Goal: Task Accomplishment & Management: Complete application form

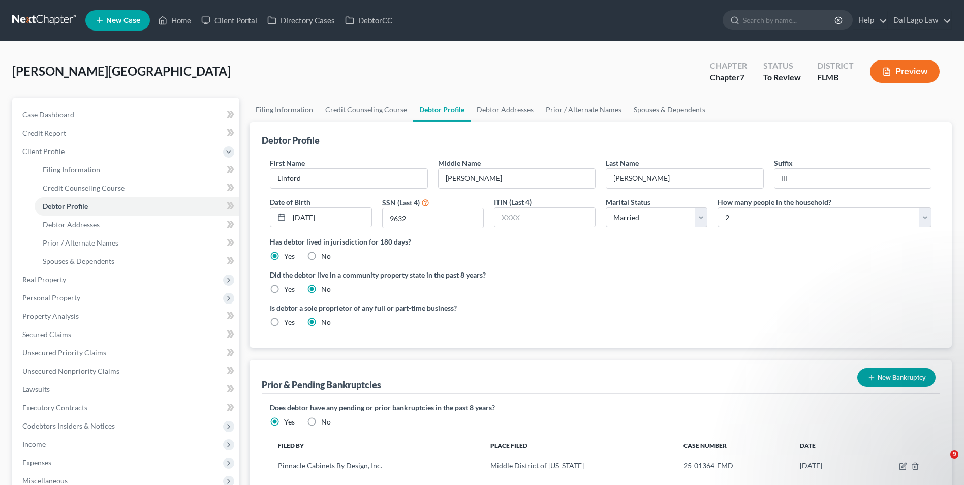
select select "1"
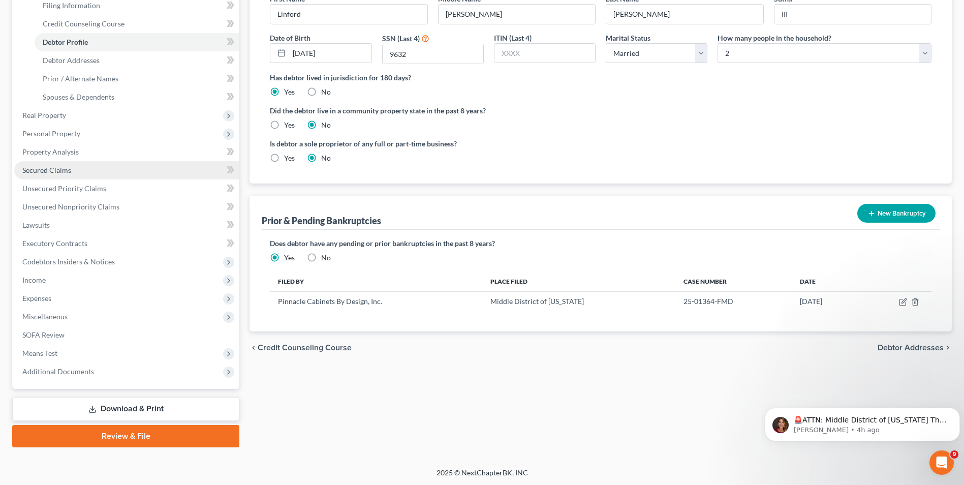
scroll to position [164, 0]
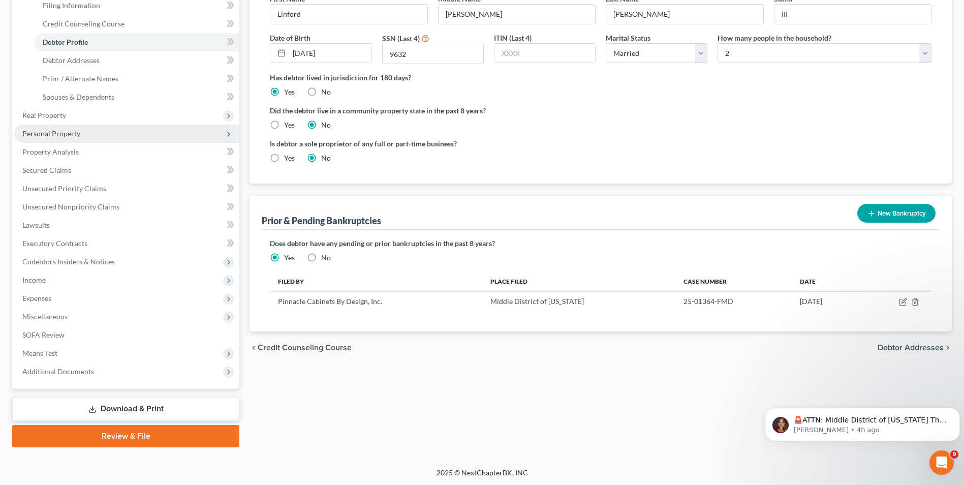
click at [102, 134] on span "Personal Property" at bounding box center [126, 133] width 225 height 18
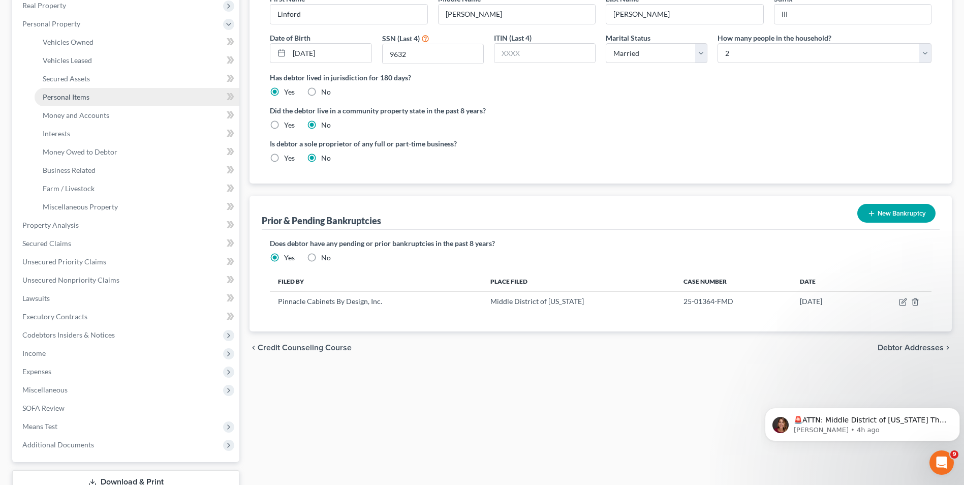
click at [92, 102] on link "Personal Items" at bounding box center [137, 97] width 205 height 18
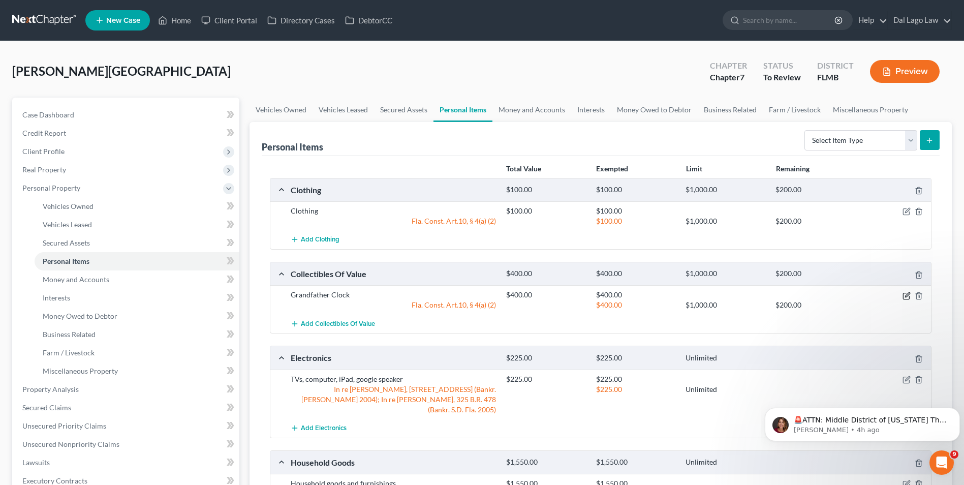
click at [907, 294] on icon "button" at bounding box center [907, 294] width 5 height 5
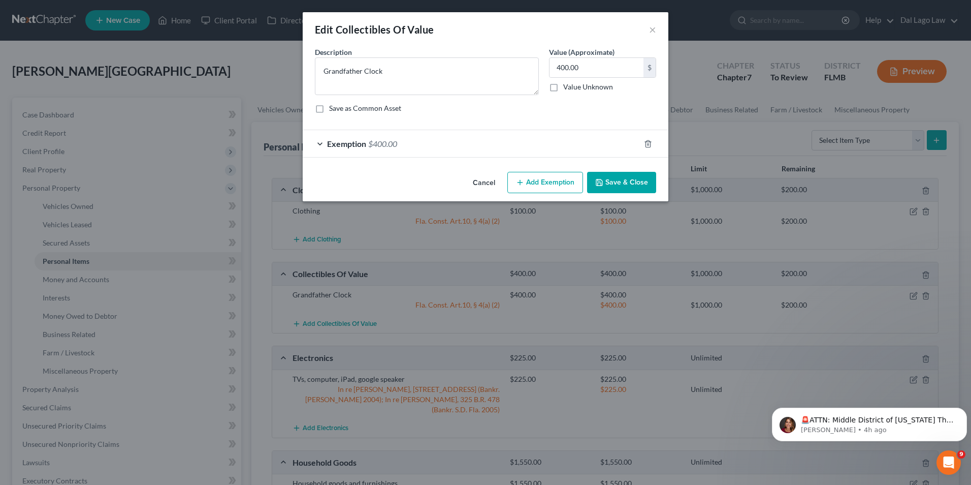
click at [414, 142] on div "Exemption $400.00" at bounding box center [471, 143] width 337 height 27
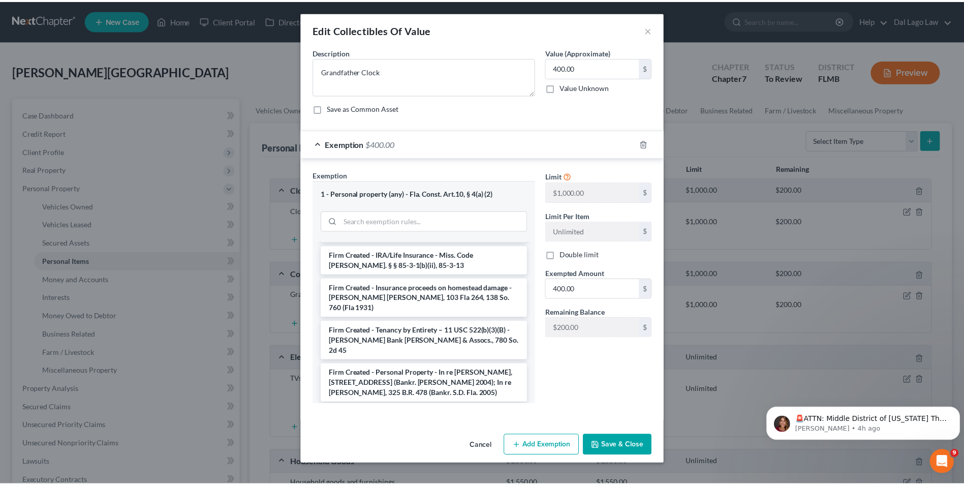
scroll to position [1443, 0]
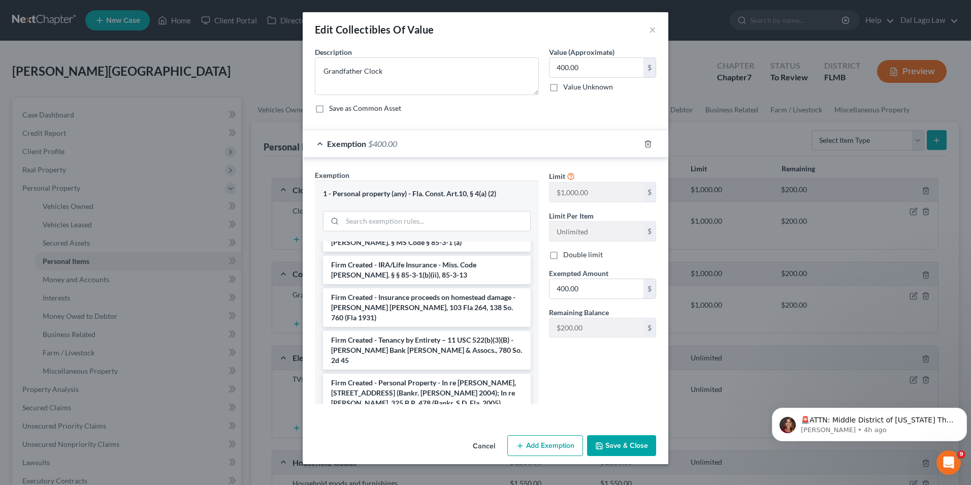
click at [438, 459] on li "Firm Created - Vehicle ("AND not specified" jointly owned) - In re [PERSON_NAME…" at bounding box center [427, 483] width 208 height 49
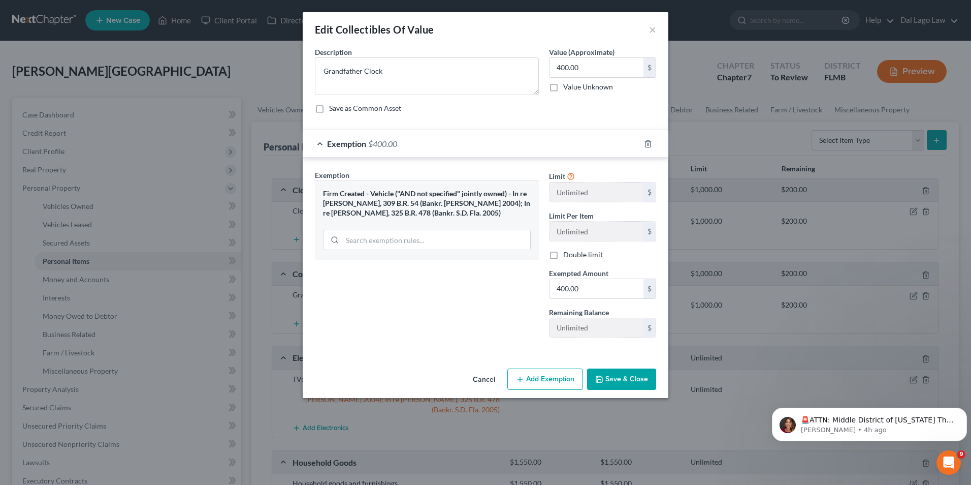
click at [629, 378] on button "Save & Close" at bounding box center [621, 378] width 69 height 21
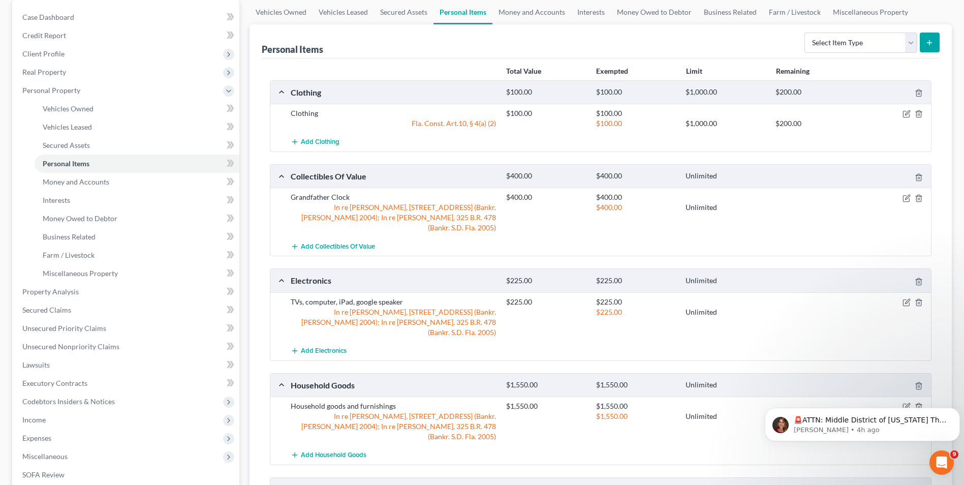
scroll to position [0, 0]
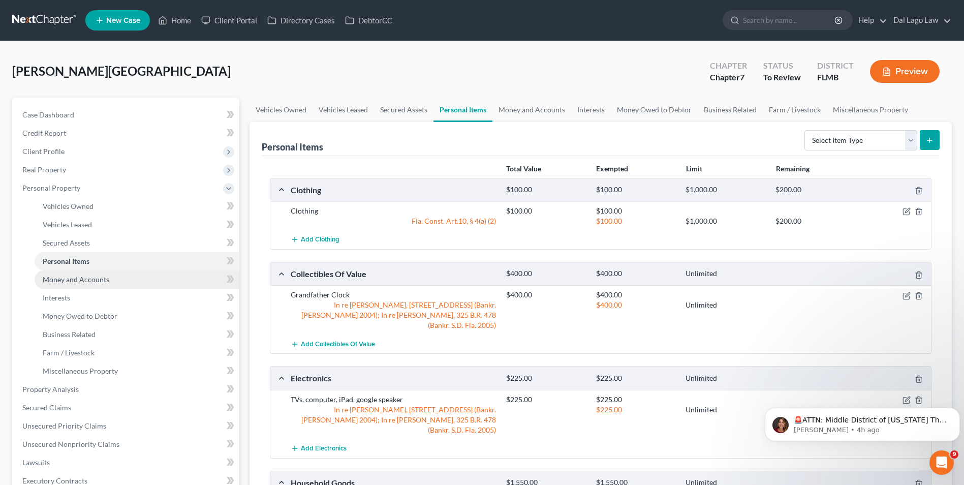
click at [112, 282] on link "Money and Accounts" at bounding box center [137, 279] width 205 height 18
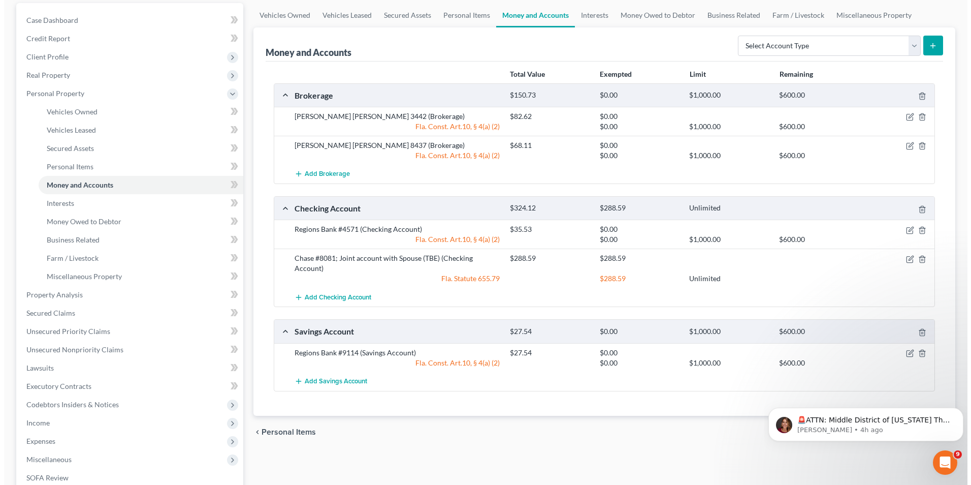
scroll to position [102, 0]
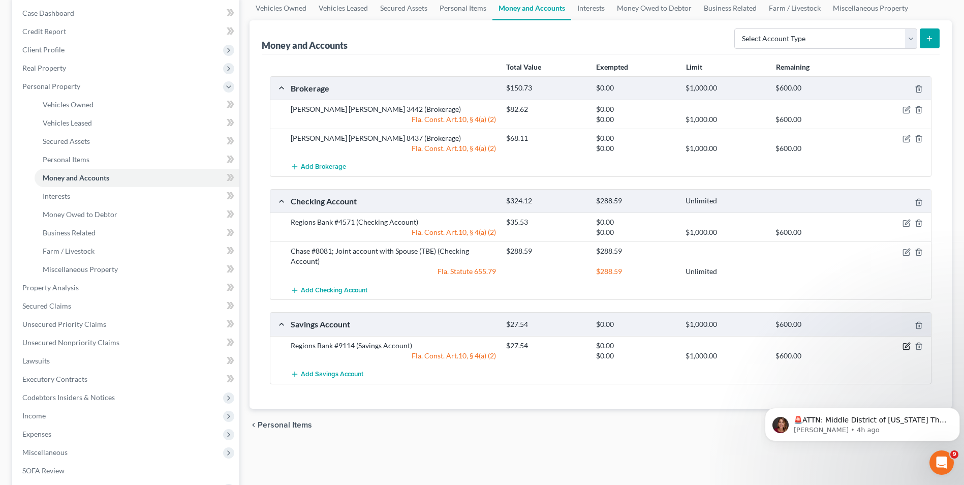
click at [904, 346] on icon "button" at bounding box center [906, 346] width 8 height 8
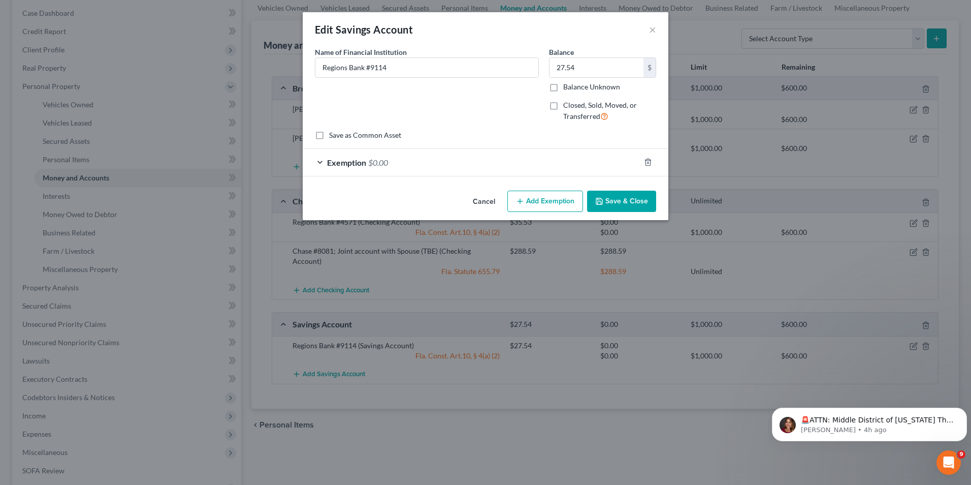
click at [540, 204] on button "Add Exemption" at bounding box center [546, 201] width 76 height 21
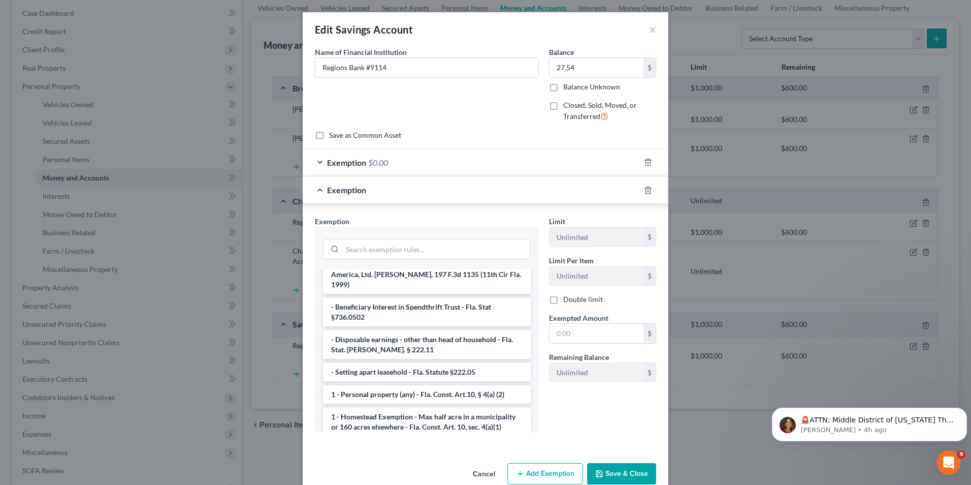
click at [438, 385] on li "1 - Personal property (any) - Fla. Const. Art.10, § 4(a) (2)" at bounding box center [427, 394] width 208 height 18
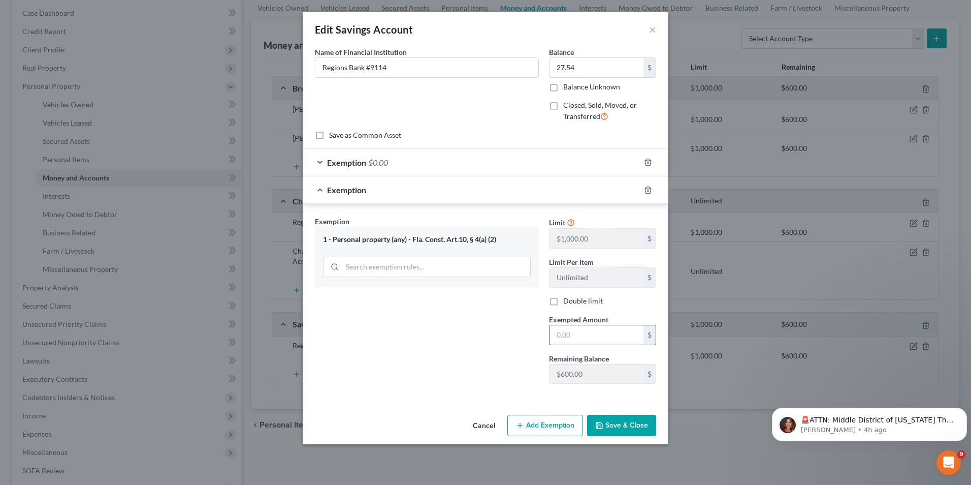
click at [592, 340] on input "text" at bounding box center [597, 334] width 94 height 19
click at [566, 336] on input "2,754" at bounding box center [597, 334] width 94 height 19
type input "27.54"
click at [638, 424] on button "Save & Close" at bounding box center [621, 425] width 69 height 21
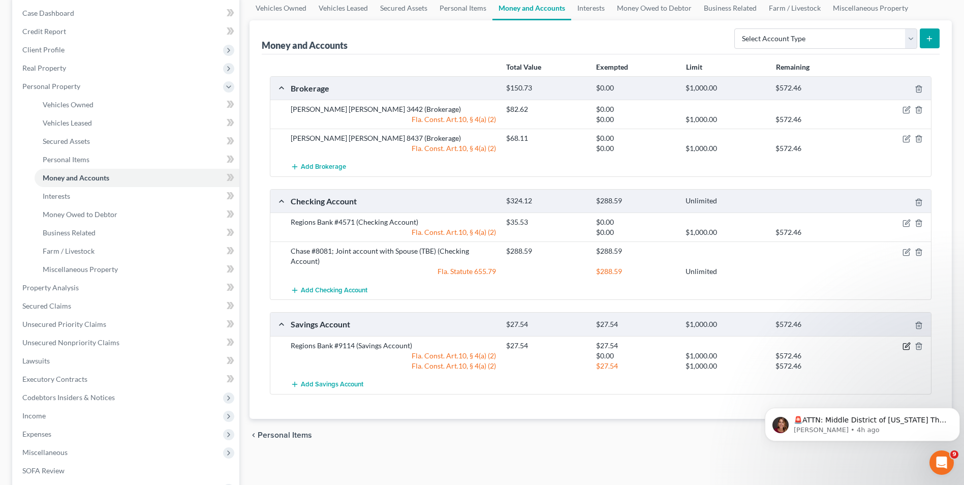
click at [909, 345] on icon "button" at bounding box center [906, 346] width 8 height 8
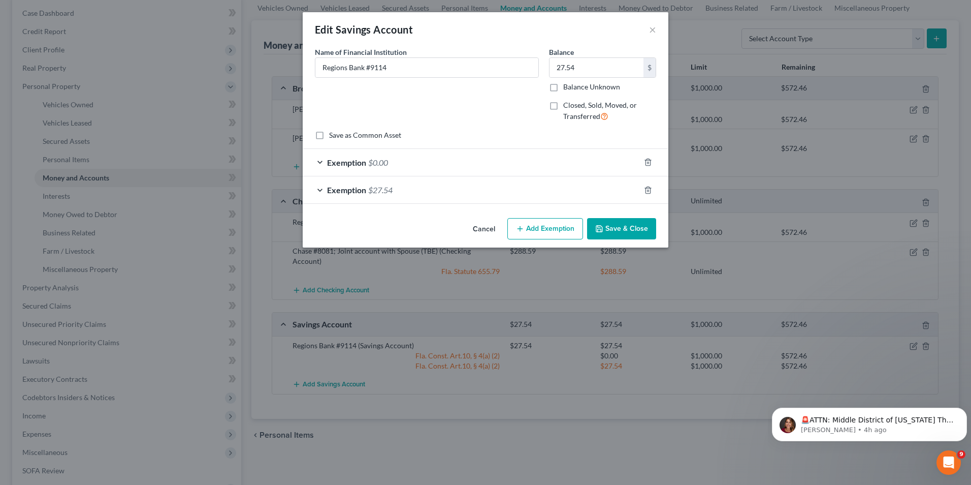
drag, startPoint x: 477, startPoint y: 164, endPoint x: 489, endPoint y: 167, distance: 12.6
click at [477, 164] on div "Exemption $0.00" at bounding box center [471, 162] width 337 height 27
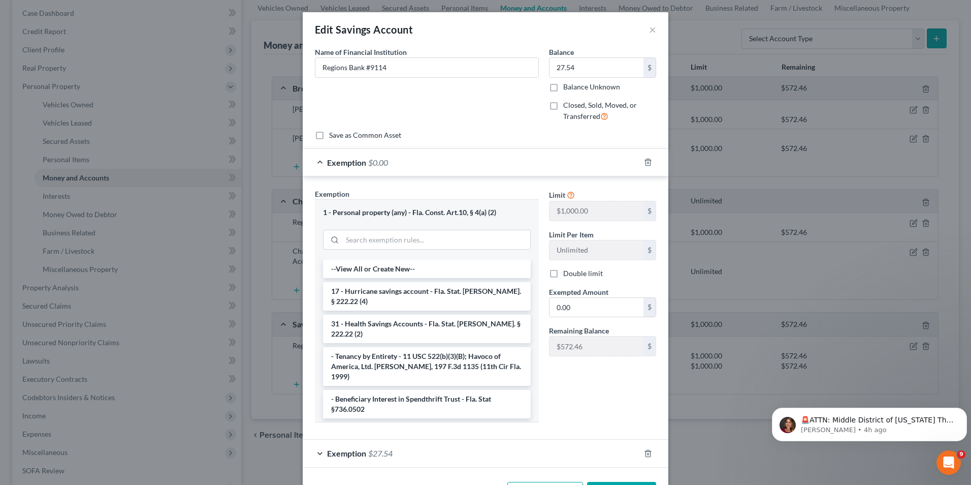
click at [641, 158] on div at bounding box center [654, 162] width 28 height 16
click at [650, 162] on div at bounding box center [654, 162] width 28 height 16
click at [645, 161] on icon "button" at bounding box center [648, 162] width 8 height 8
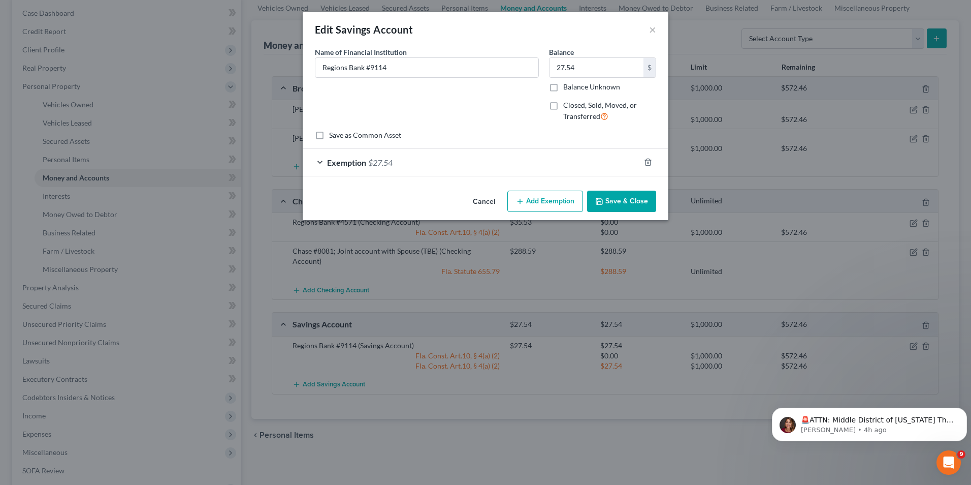
click at [617, 196] on button "Save & Close" at bounding box center [621, 201] width 69 height 21
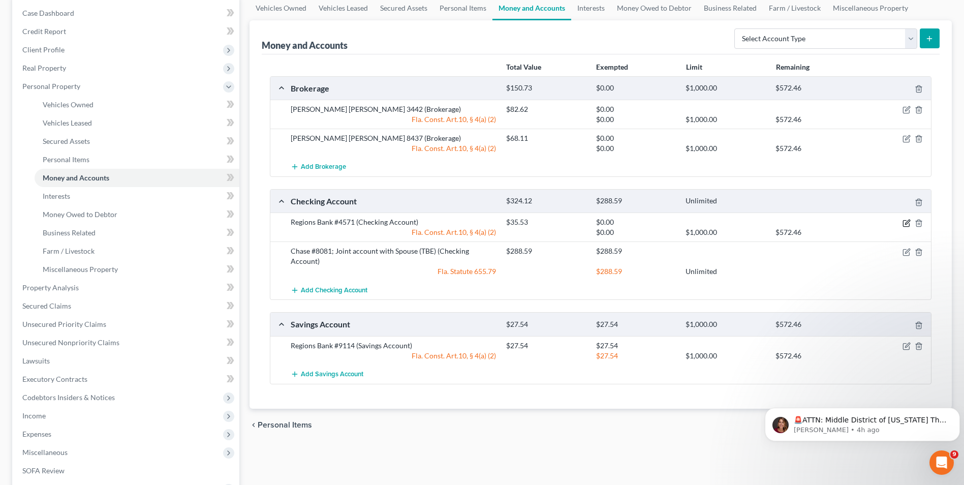
click at [908, 222] on icon "button" at bounding box center [907, 221] width 5 height 5
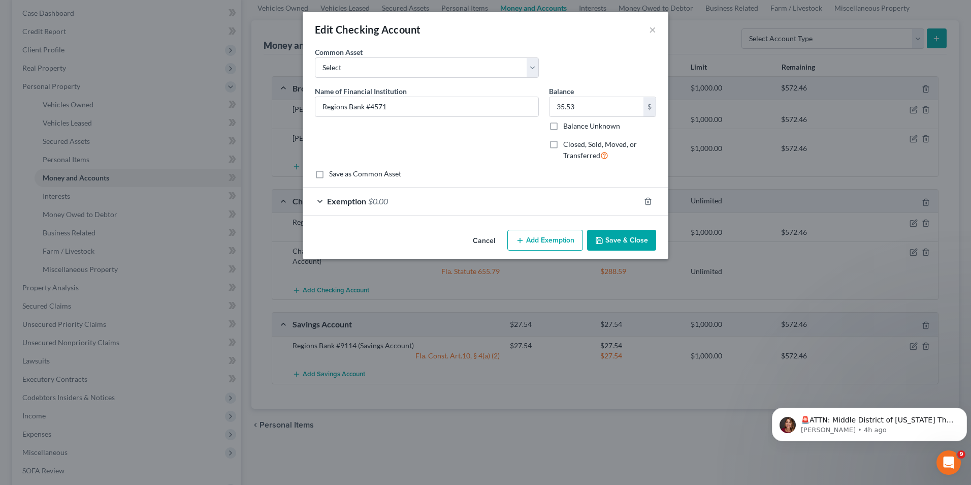
click at [509, 198] on div "Exemption $0.00" at bounding box center [471, 200] width 337 height 27
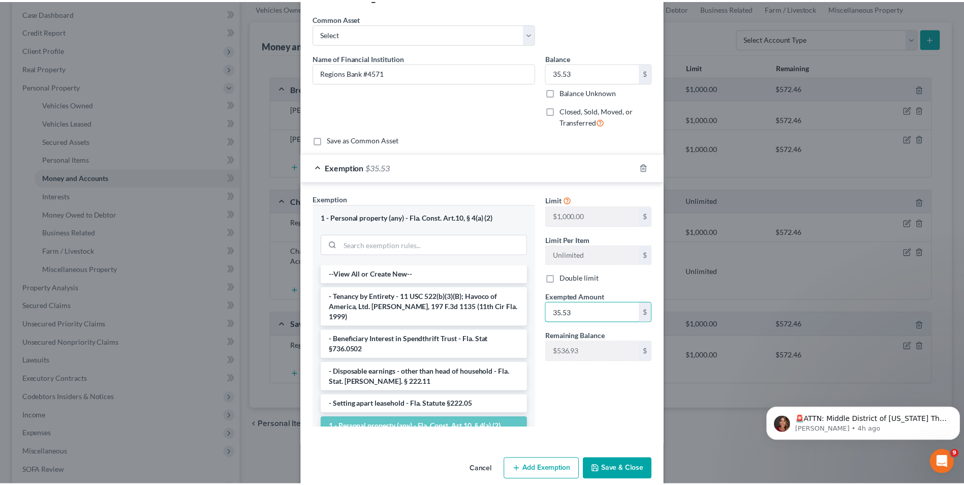
scroll to position [49, 0]
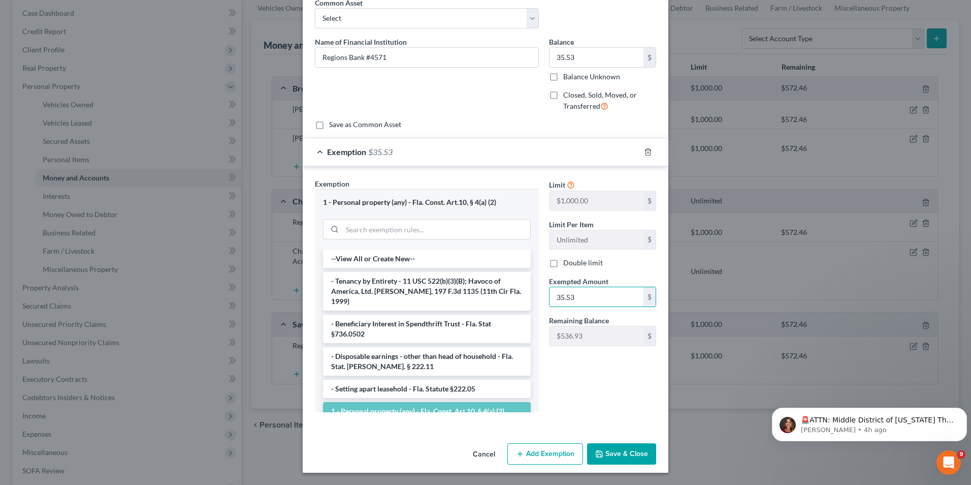
type input "35.53"
click at [625, 453] on button "Save & Close" at bounding box center [621, 453] width 69 height 21
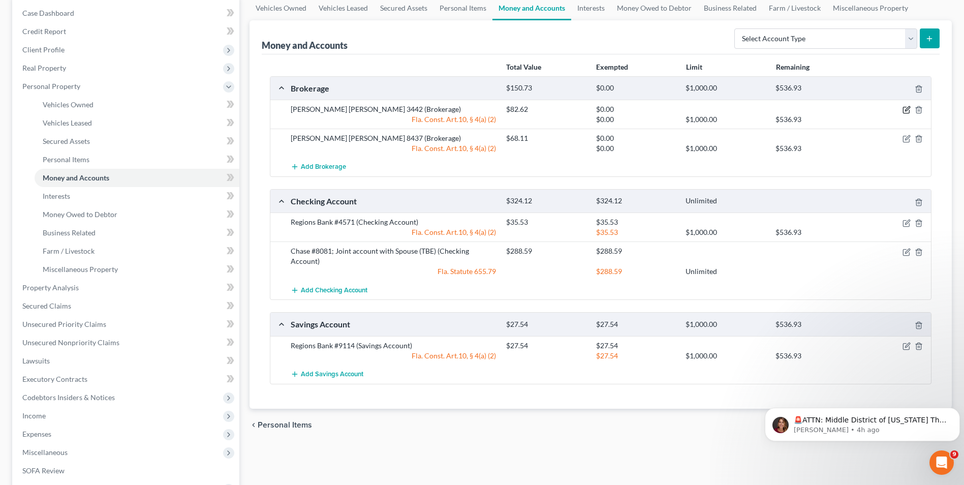
click at [908, 109] on icon "button" at bounding box center [906, 110] width 8 height 8
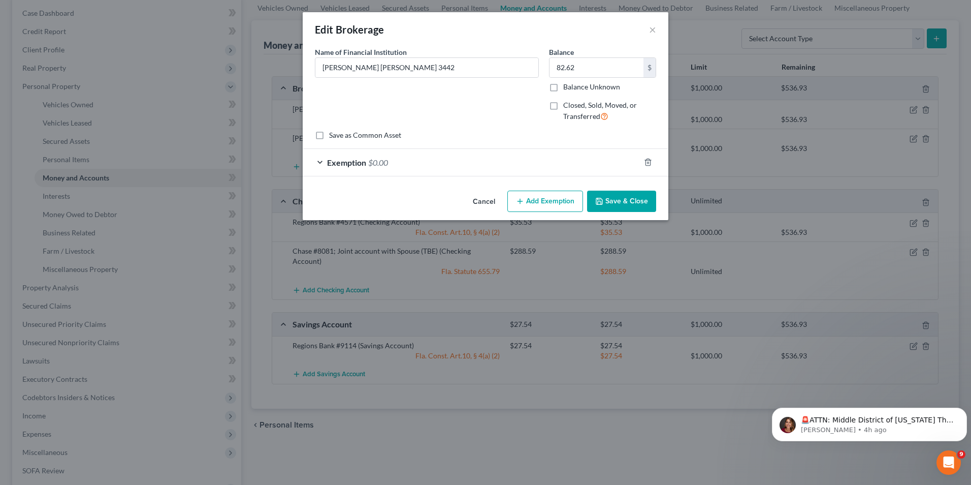
click at [598, 168] on div "Exemption $0.00" at bounding box center [471, 162] width 337 height 27
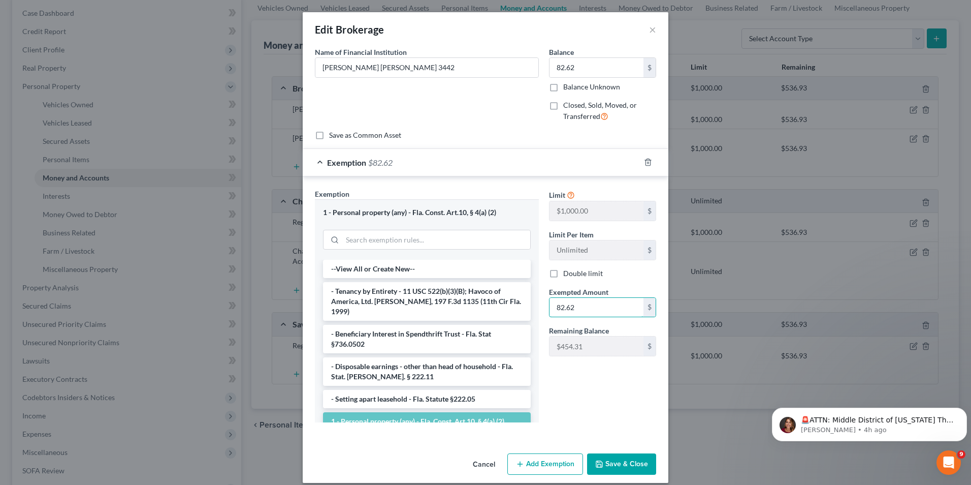
type input "82.62"
click at [615, 462] on button "Save & Close" at bounding box center [621, 463] width 69 height 21
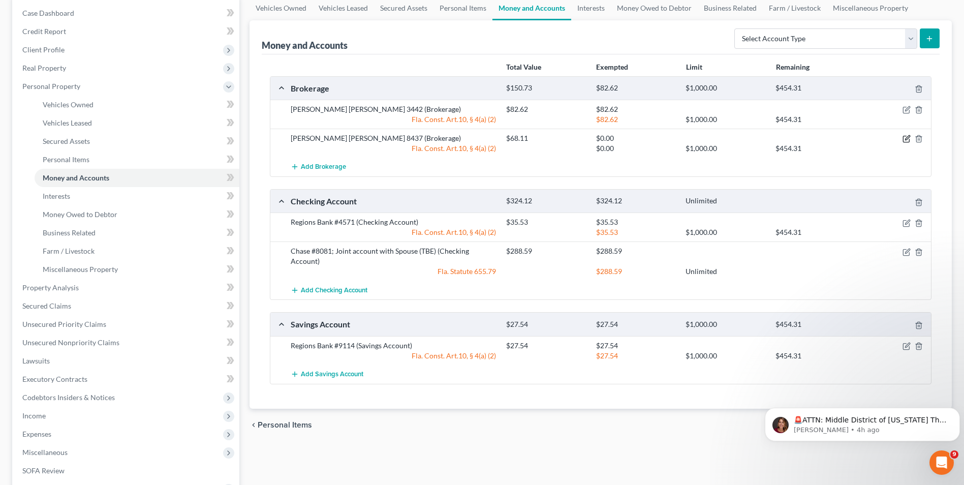
click at [907, 137] on icon "button" at bounding box center [906, 139] width 8 height 8
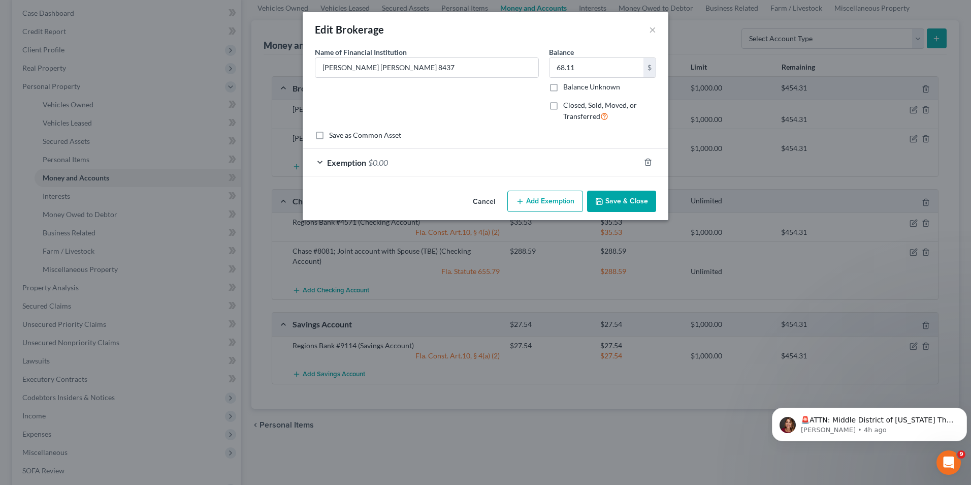
click at [421, 161] on div "Exemption $0.00" at bounding box center [471, 162] width 337 height 27
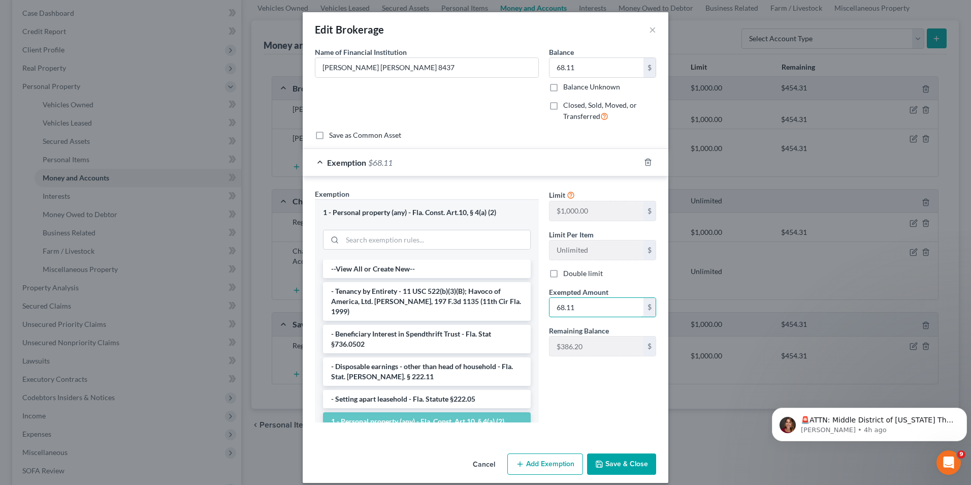
type input "68.11"
click at [614, 464] on button "Save & Close" at bounding box center [621, 463] width 69 height 21
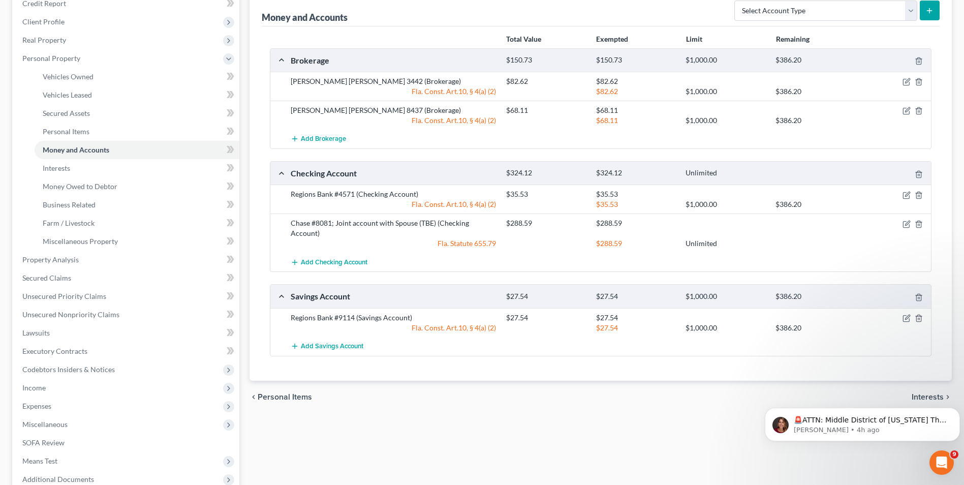
scroll to position [51, 0]
